Goal: Task Accomplishment & Management: Use online tool/utility

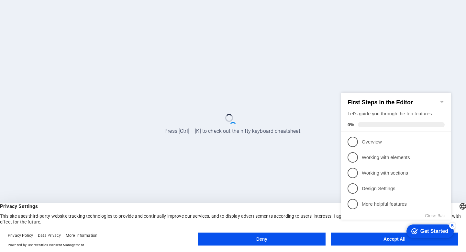
click div "checkmark Get Started 5 First Steps in the Editor Let's guide you through the t…"
click at [380, 241] on appcues-checklist "Contextual help checklist present on screen" at bounding box center [397, 164] width 118 height 156
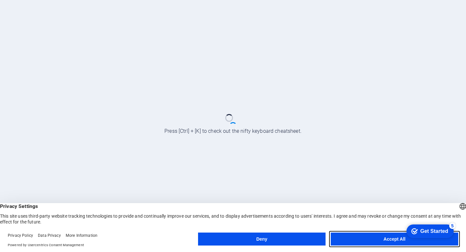
click at [382, 241] on button "Accept All" at bounding box center [393, 238] width 127 height 13
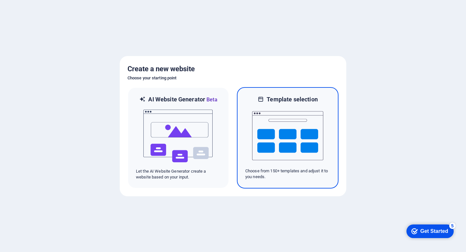
click at [285, 143] on img at bounding box center [287, 135] width 71 height 65
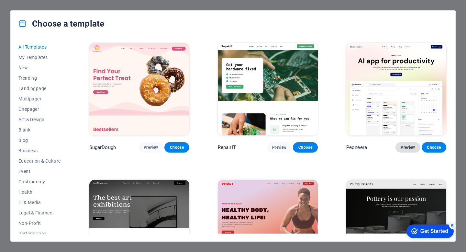
click at [403, 147] on span "Preview" at bounding box center [407, 147] width 14 height 5
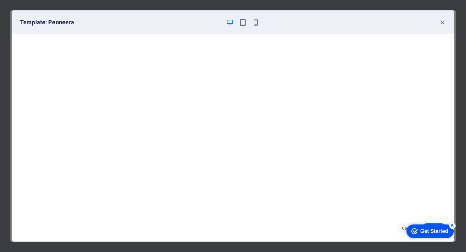
scroll to position [1, 0]
click at [445, 24] on icon "button" at bounding box center [441, 22] width 7 height 7
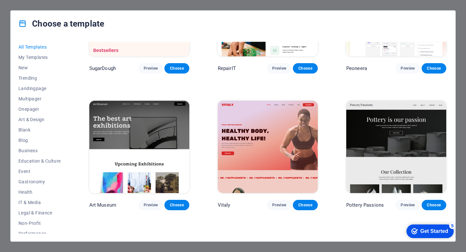
scroll to position [107, 0]
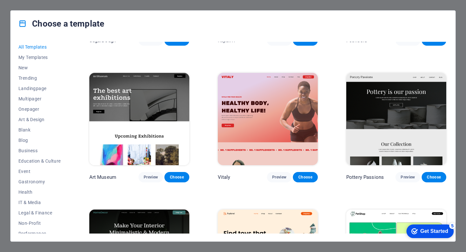
click at [171, 101] on img at bounding box center [139, 119] width 100 height 92
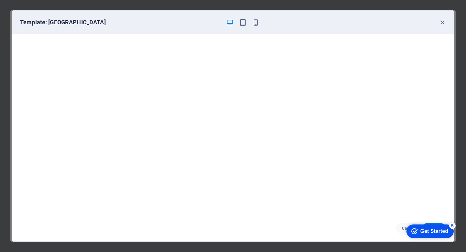
scroll to position [1, 0]
click at [439, 24] on icon "button" at bounding box center [441, 22] width 7 height 7
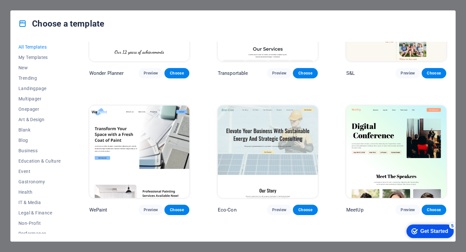
scroll to position [491, 0]
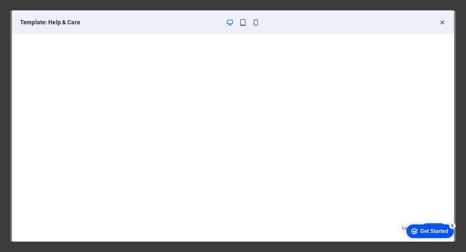
click at [442, 22] on icon "button" at bounding box center [441, 22] width 7 height 7
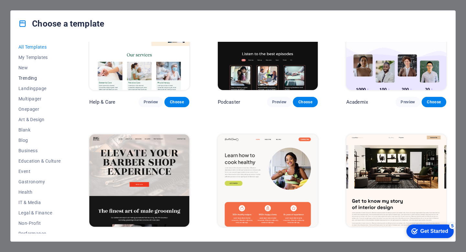
scroll to position [723, 0]
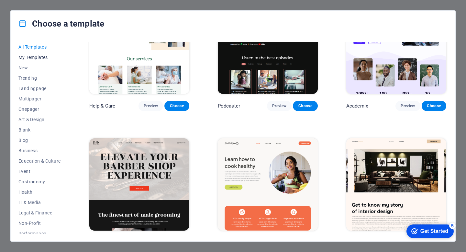
click at [36, 53] on button "My Templates" at bounding box center [39, 57] width 42 height 10
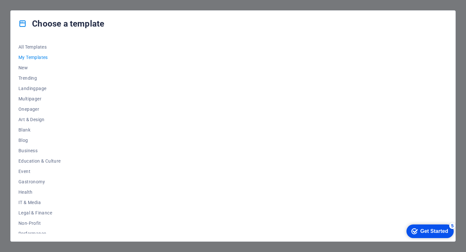
scroll to position [0, 0]
click at [435, 5] on div "Choose a template All Templates My Templates New Trending Landingpage Multipage…" at bounding box center [233, 126] width 466 height 252
click at [15, 11] on div "Choose a template" at bounding box center [233, 24] width 444 height 26
click at [13, 6] on div "Choose a template All Templates My Templates New Trending Landingpage Multipage…" at bounding box center [233, 126] width 466 height 252
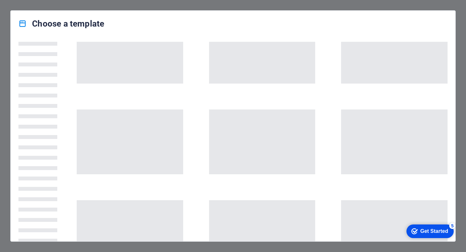
scroll to position [1255, 0]
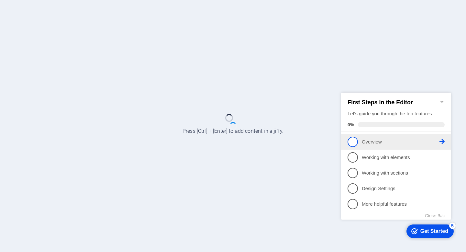
click at [362, 143] on p "Overview - incomplete" at bounding box center [401, 141] width 78 height 7
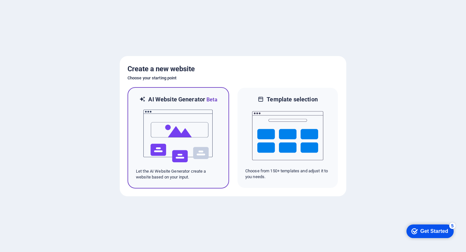
click at [167, 133] on img at bounding box center [178, 135] width 71 height 65
click at [170, 142] on img at bounding box center [178, 135] width 71 height 65
